Goal: Check status: Check status

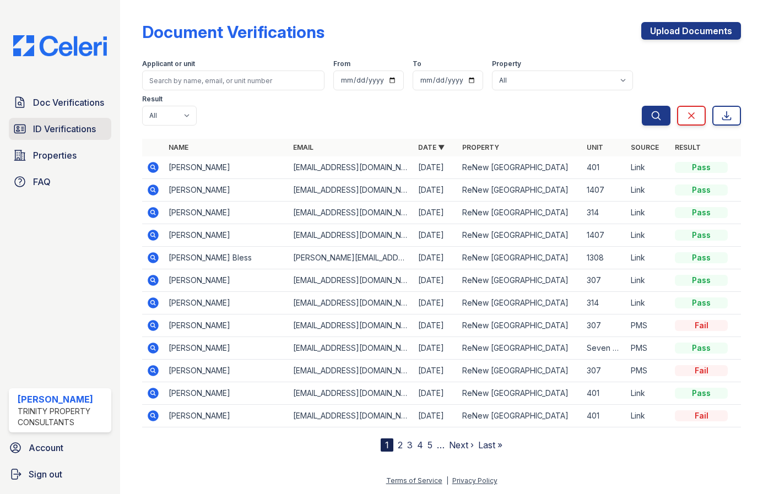
click at [63, 129] on span "ID Verifications" at bounding box center [64, 128] width 63 height 13
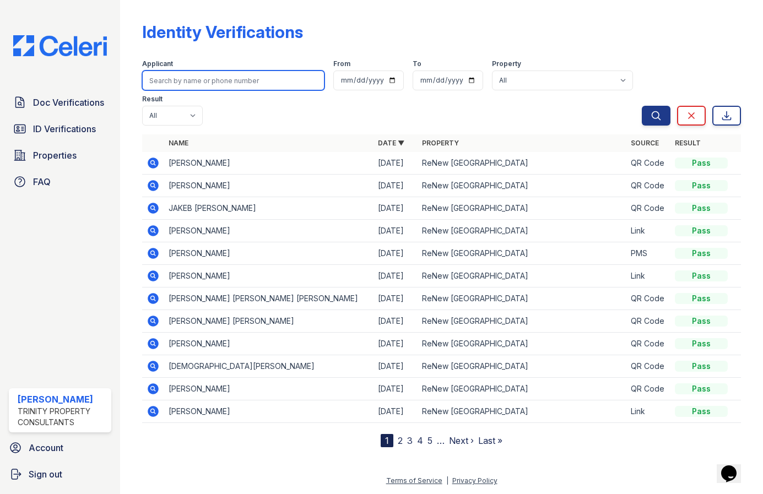
click at [197, 76] on input "search" at bounding box center [233, 81] width 182 height 20
click at [212, 78] on input "search" at bounding box center [233, 81] width 182 height 20
type input "rachel"
click at [642, 106] on button "Search" at bounding box center [656, 116] width 29 height 20
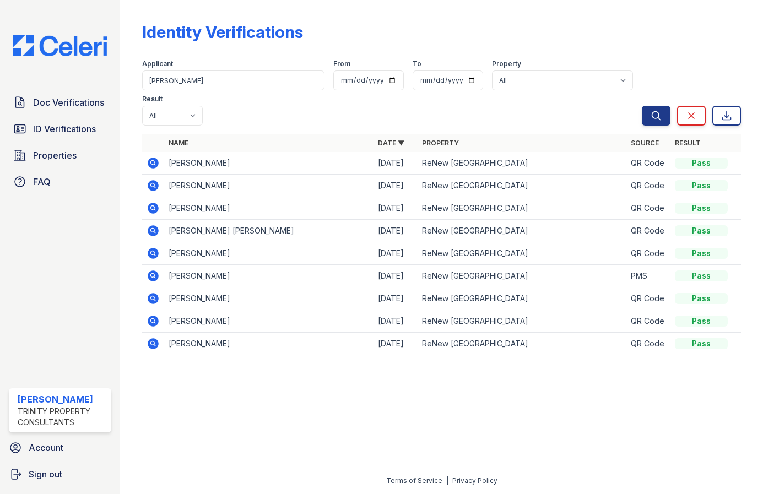
click at [153, 161] on icon at bounding box center [152, 162] width 3 height 3
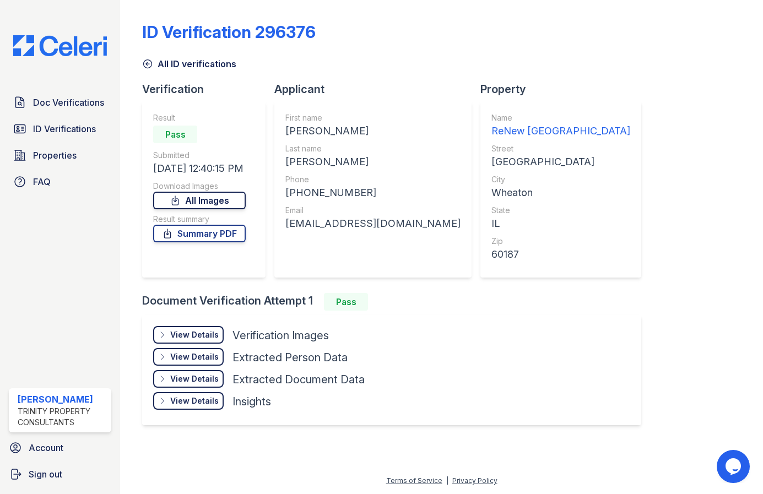
click at [214, 198] on link "All Images" at bounding box center [199, 201] width 93 height 18
